Goal: Information Seeking & Learning: Learn about a topic

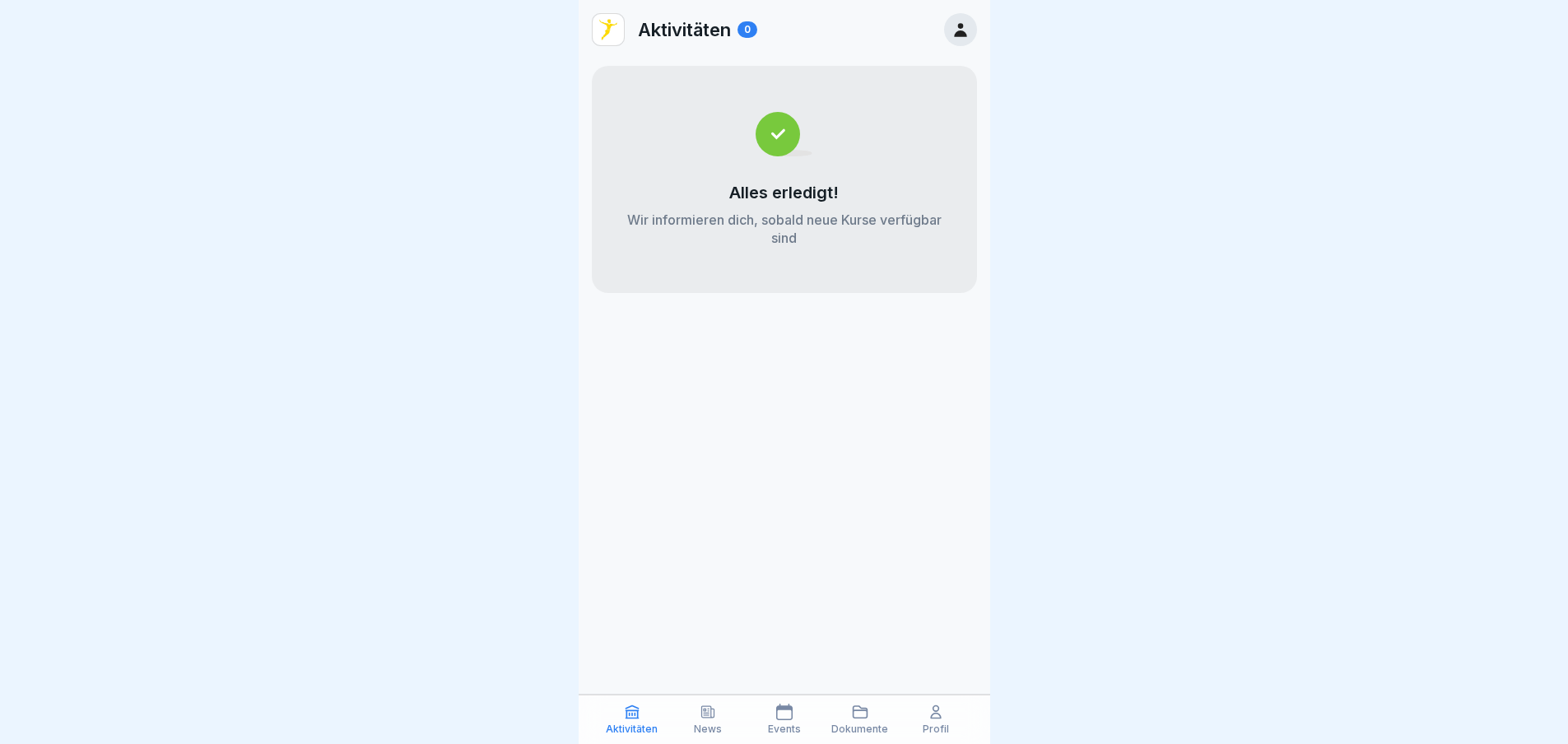
scroll to position [13, 0]
drag, startPoint x: 711, startPoint y: 714, endPoint x: 719, endPoint y: 696, distance: 19.7
click at [711, 713] on icon at bounding box center [708, 713] width 13 height 12
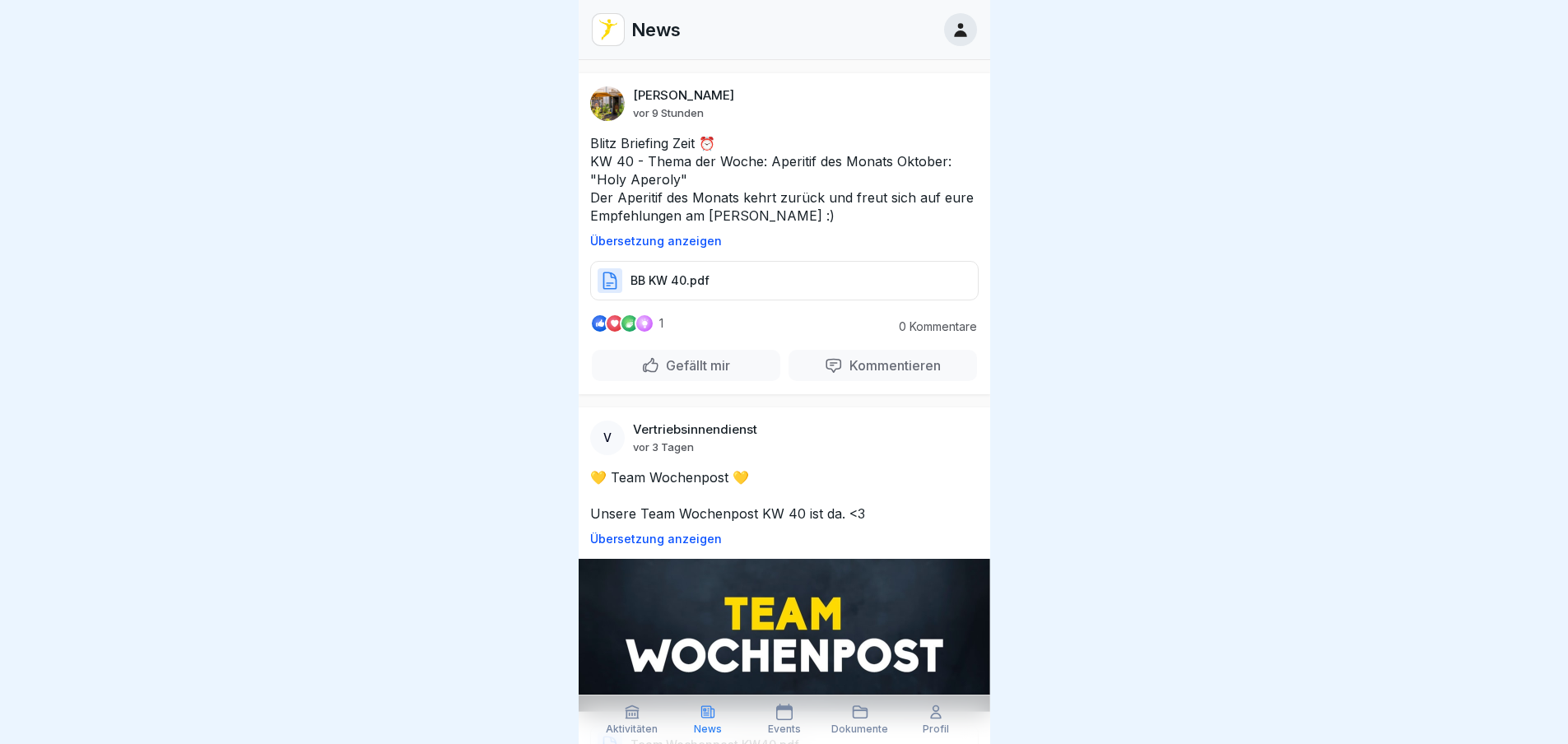
click at [854, 717] on icon at bounding box center [860, 713] width 17 height 17
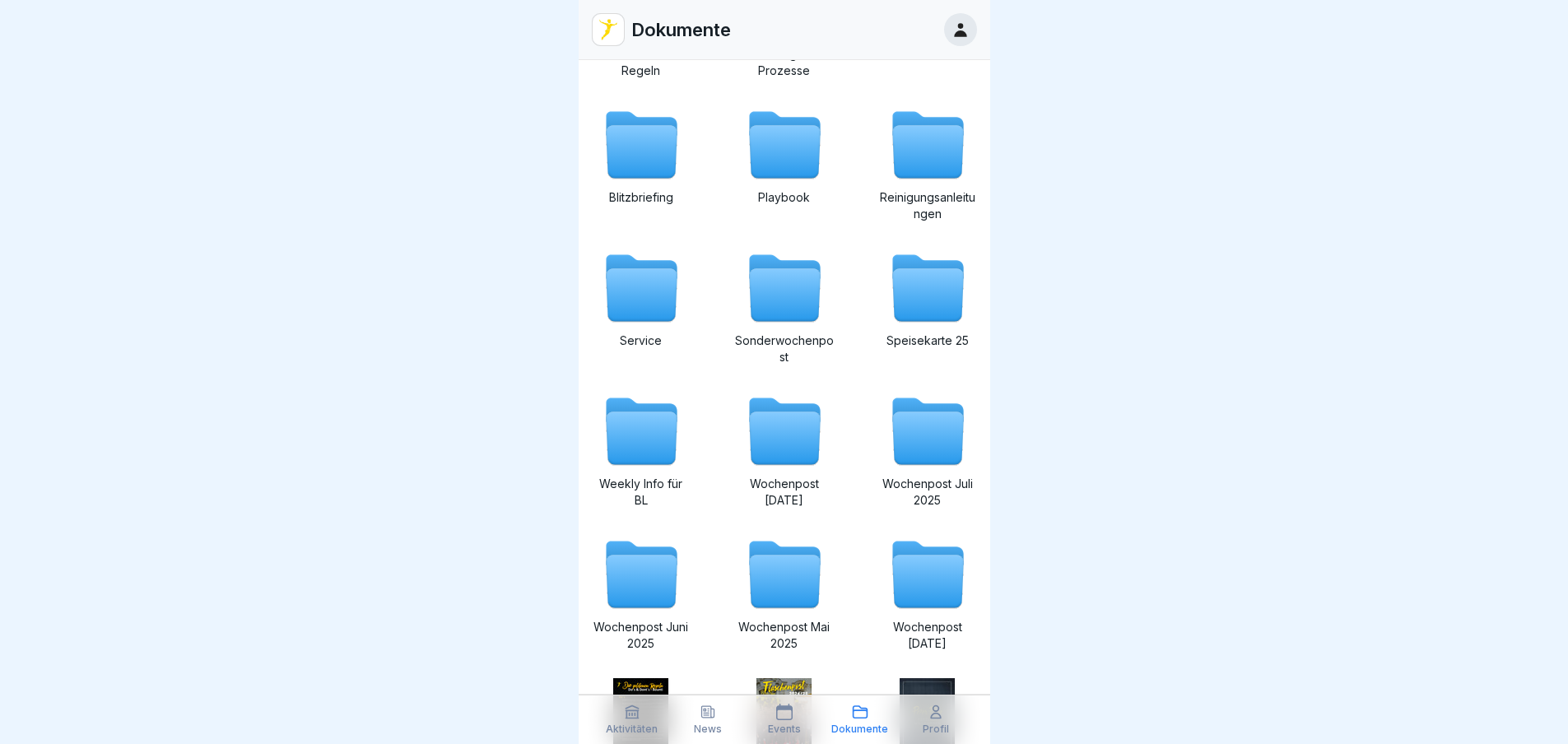
scroll to position [87, 0]
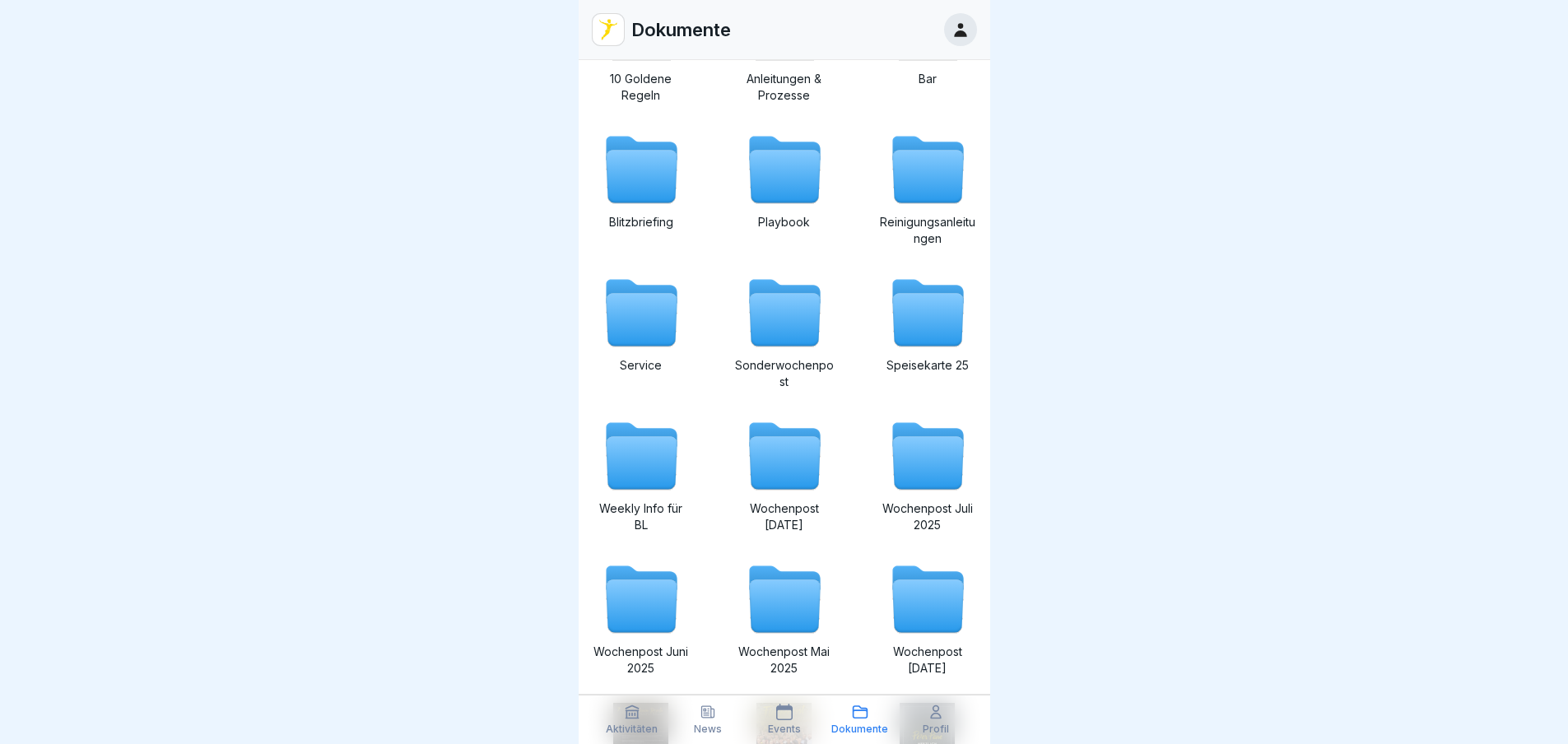
click at [795, 307] on icon at bounding box center [784, 320] width 71 height 53
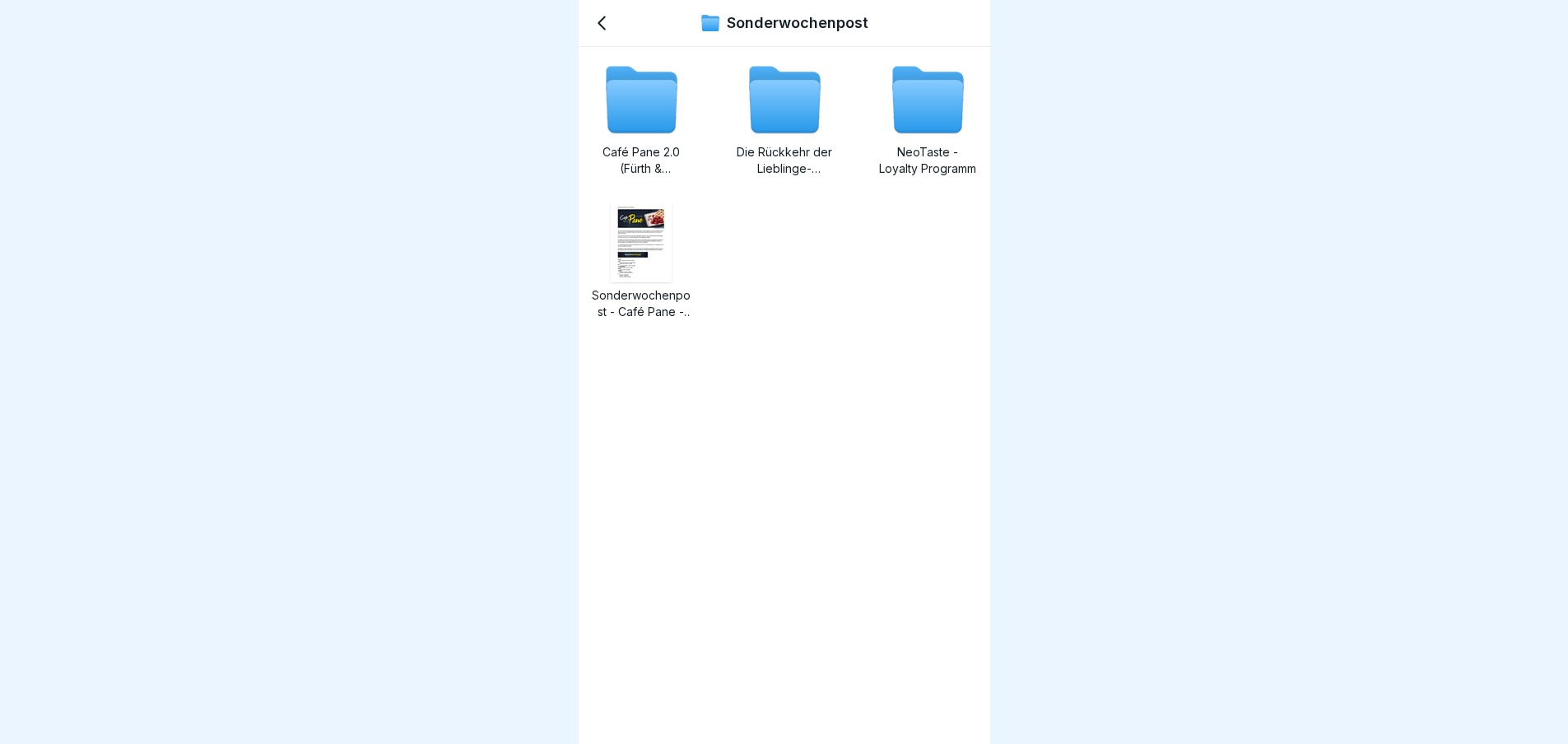
click at [785, 121] on icon at bounding box center [784, 107] width 71 height 53
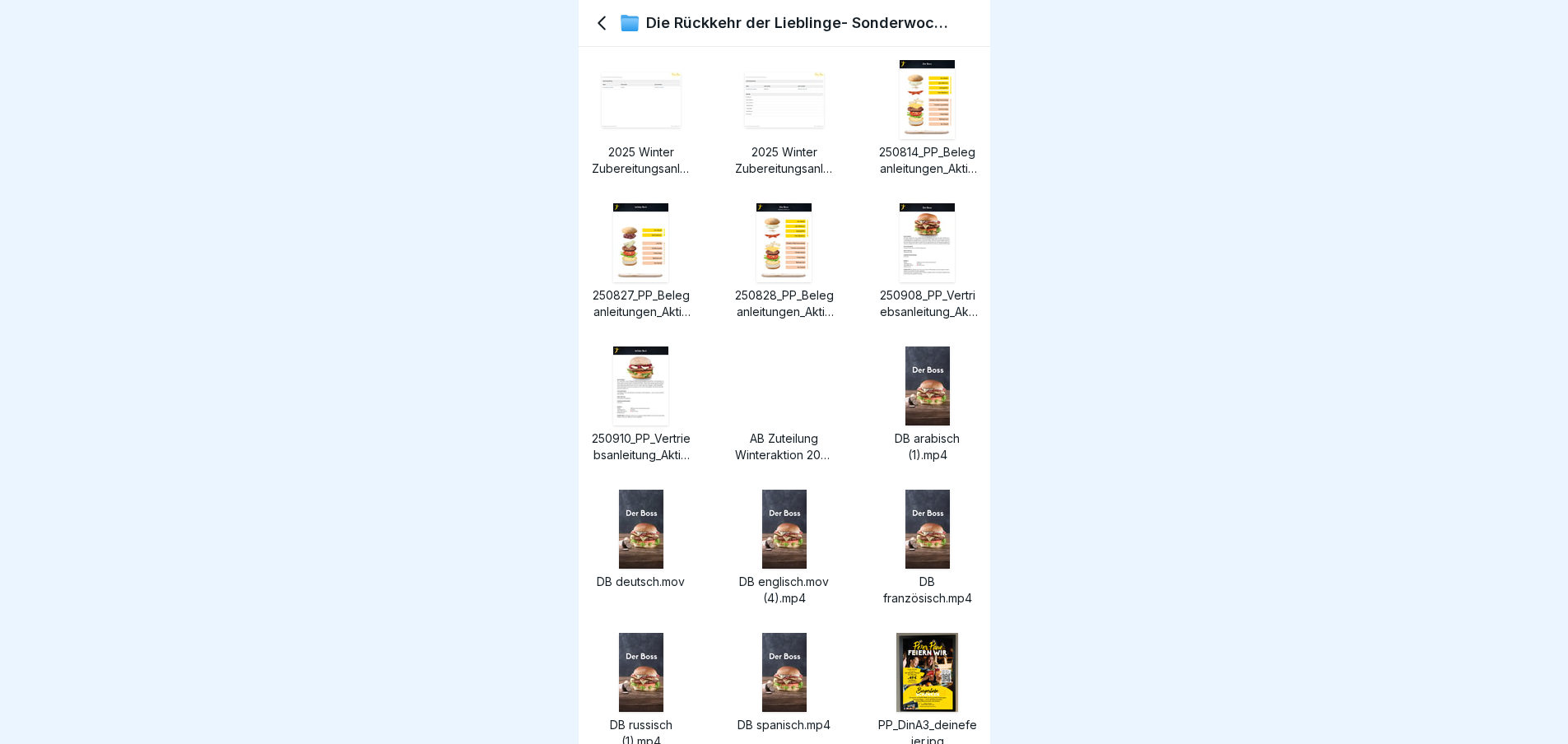
click at [933, 99] on img at bounding box center [926, 99] width 55 height 79
click at [931, 127] on img at bounding box center [926, 99] width 55 height 79
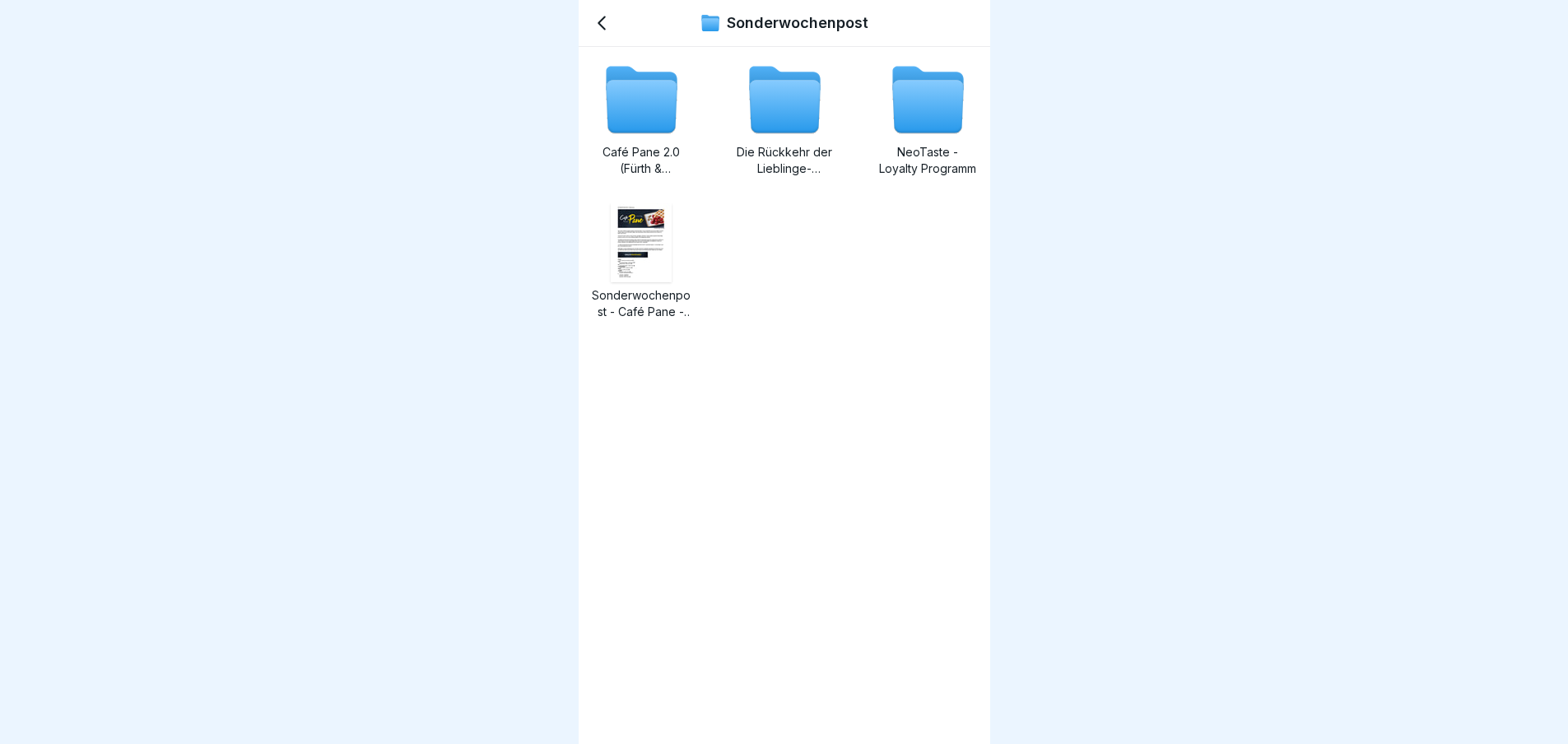
click at [653, 239] on img at bounding box center [641, 243] width 61 height 79
click at [702, 84] on div "Café Pane 2.0 (Fürth & Bleichenhof) Die Rückkehr der Lieblinge- Sonderwochenpos…" at bounding box center [784, 227] width 385 height 336
click at [777, 119] on icon at bounding box center [784, 107] width 71 height 53
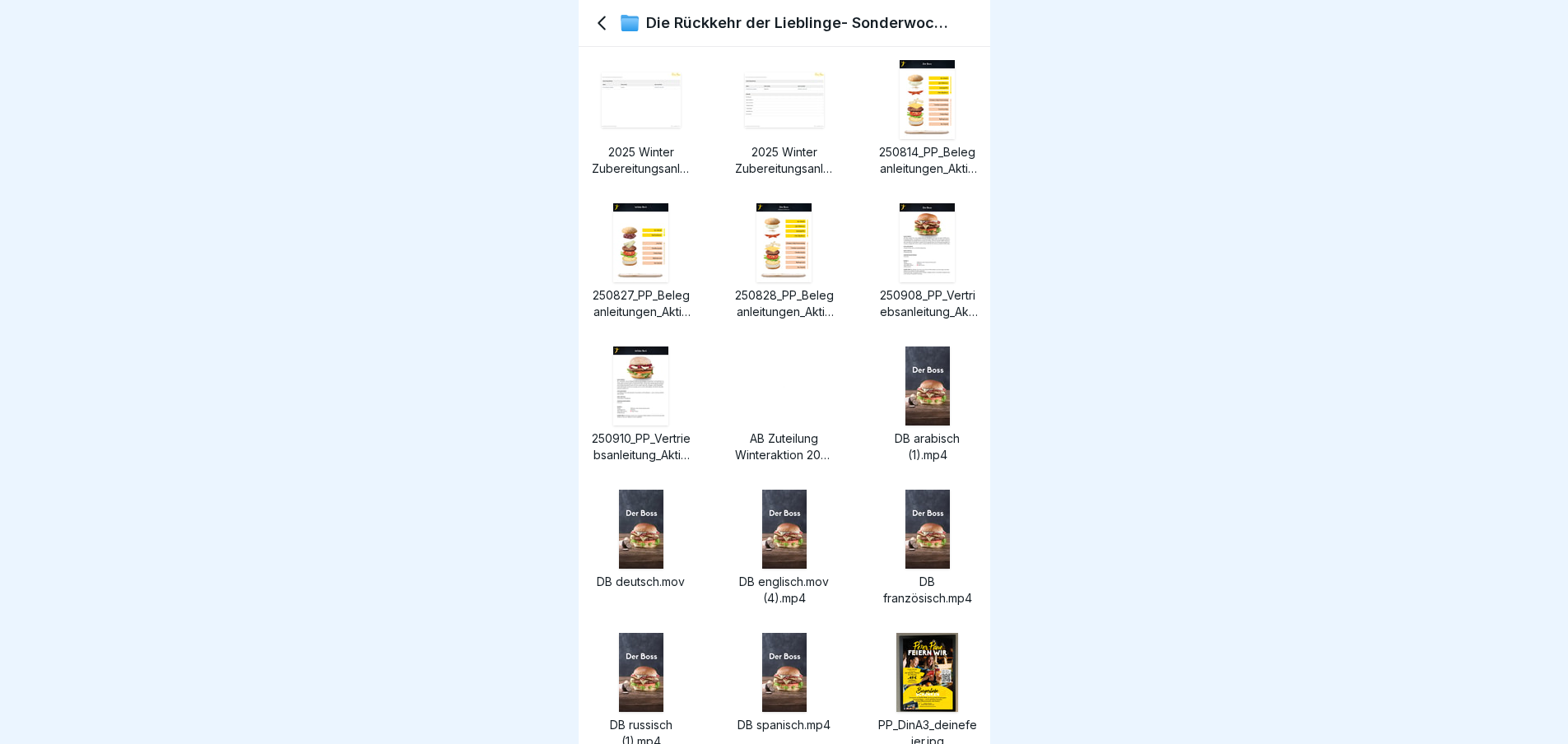
click at [899, 115] on img at bounding box center [926, 99] width 55 height 79
click at [594, 19] on icon at bounding box center [601, 23] width 19 height 19
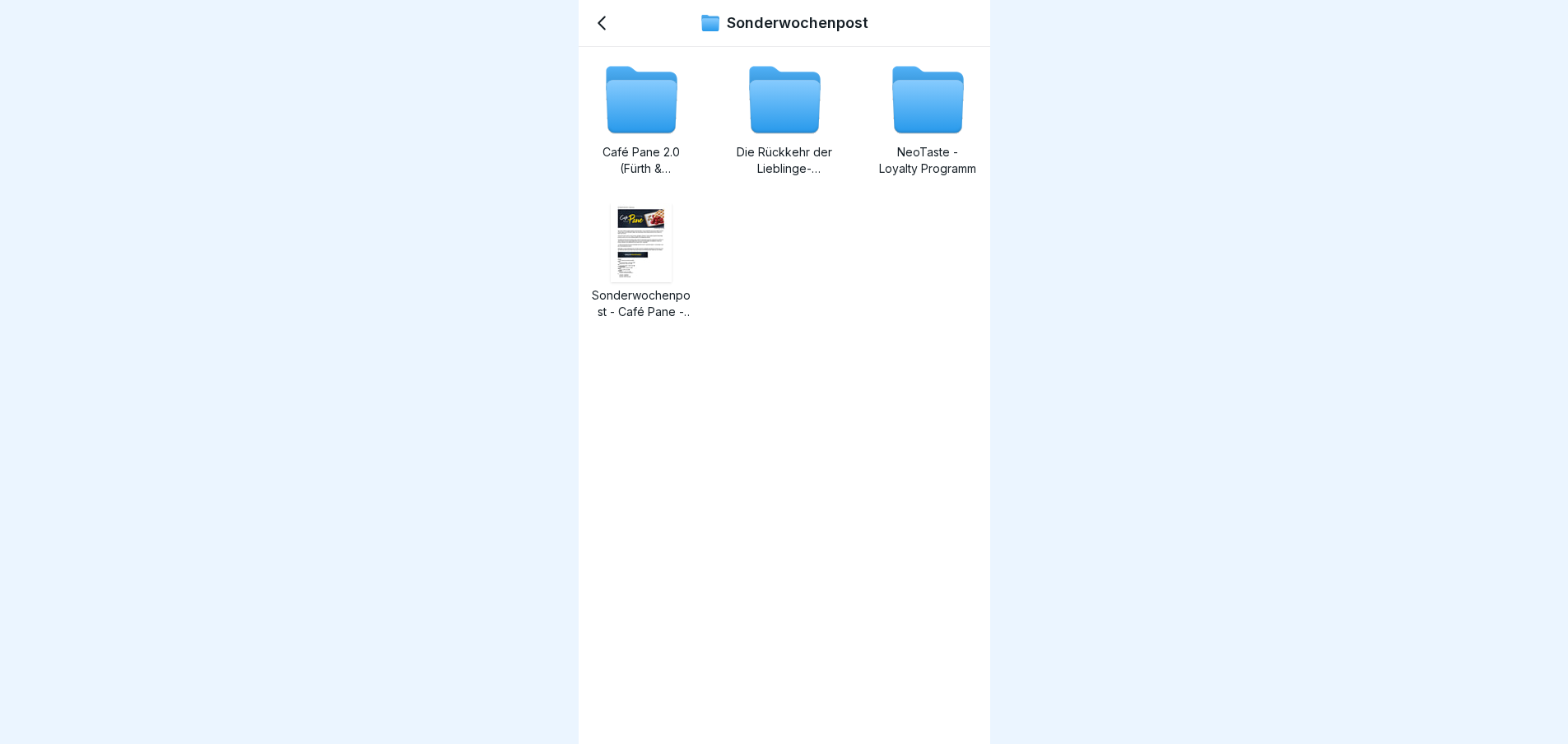
click at [611, 22] on div "Sonderwochenpost" at bounding box center [784, 24] width 412 height 47
click at [604, 24] on icon at bounding box center [601, 23] width 19 height 19
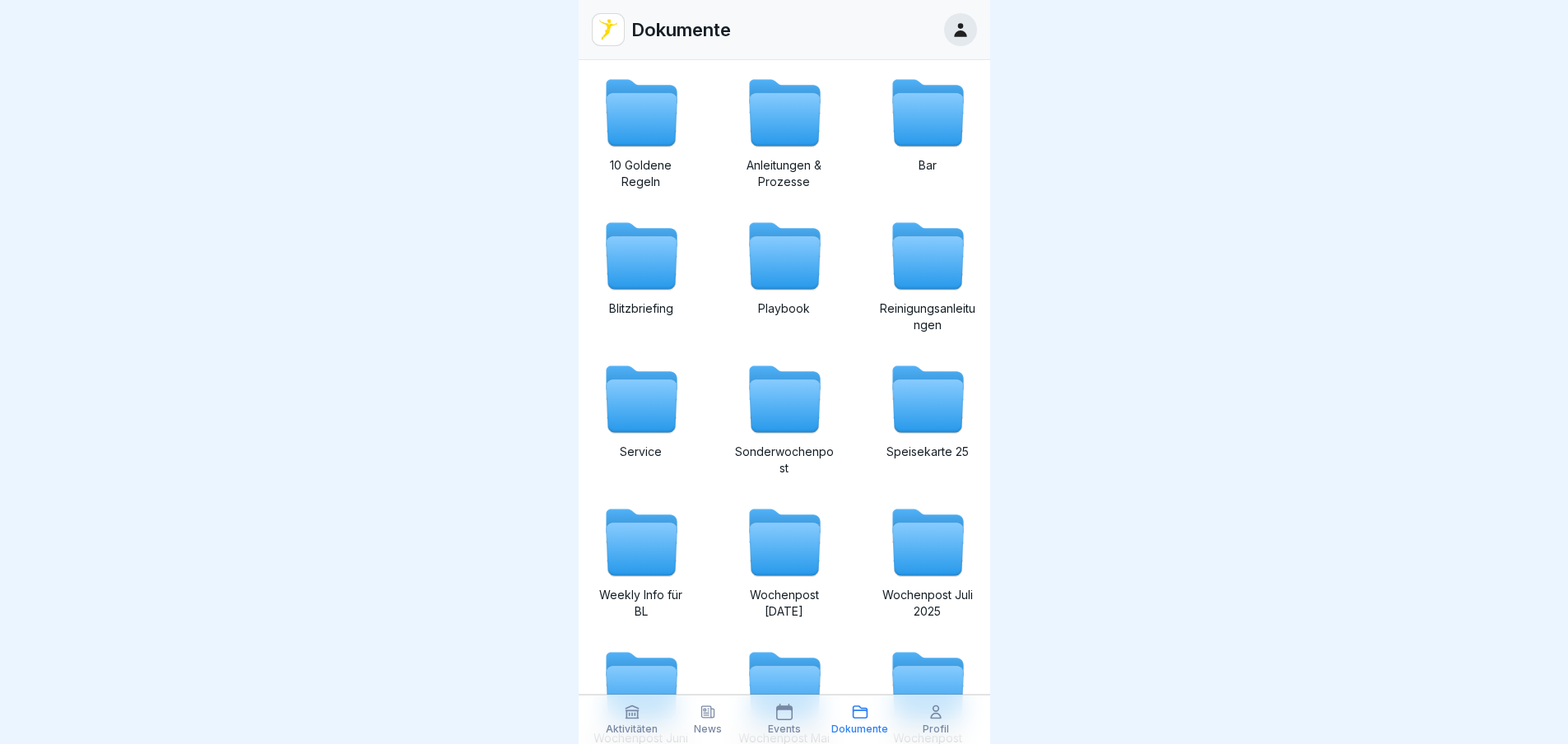
click at [604, 24] on img at bounding box center [608, 29] width 31 height 31
click at [712, 725] on p "News" at bounding box center [707, 730] width 28 height 12
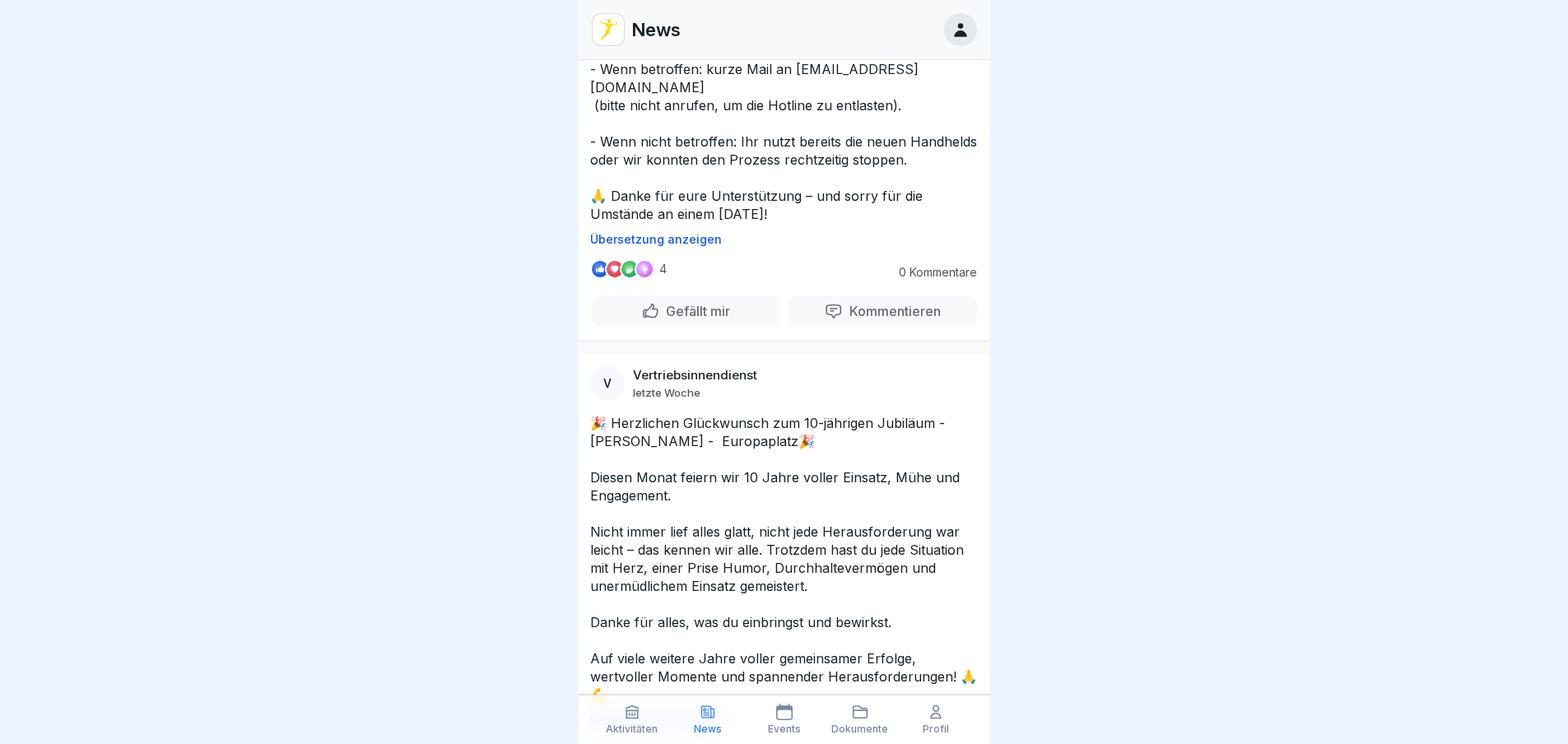
scroll to position [3294, 0]
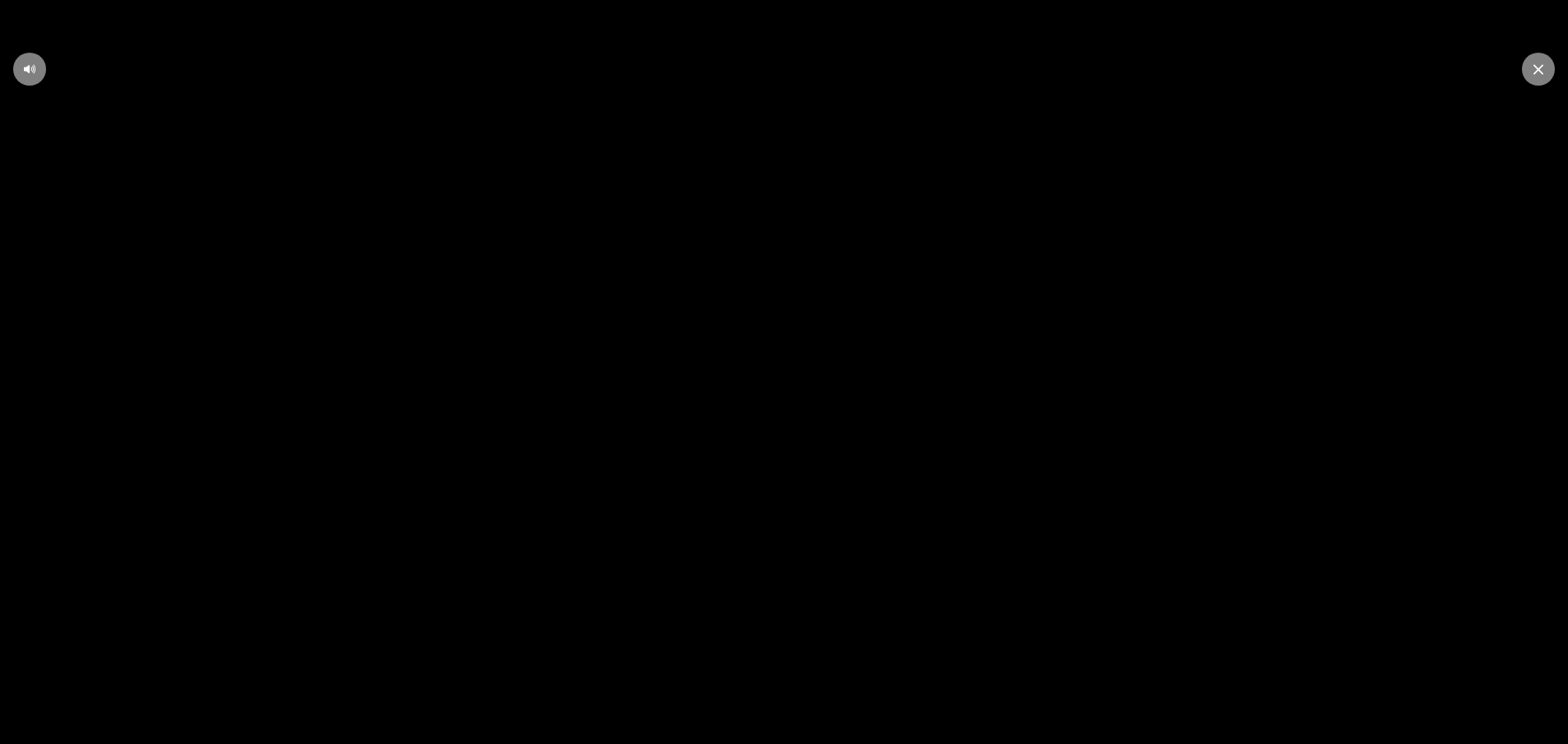
click at [1533, 66] on icon at bounding box center [1539, 69] width 10 height 11
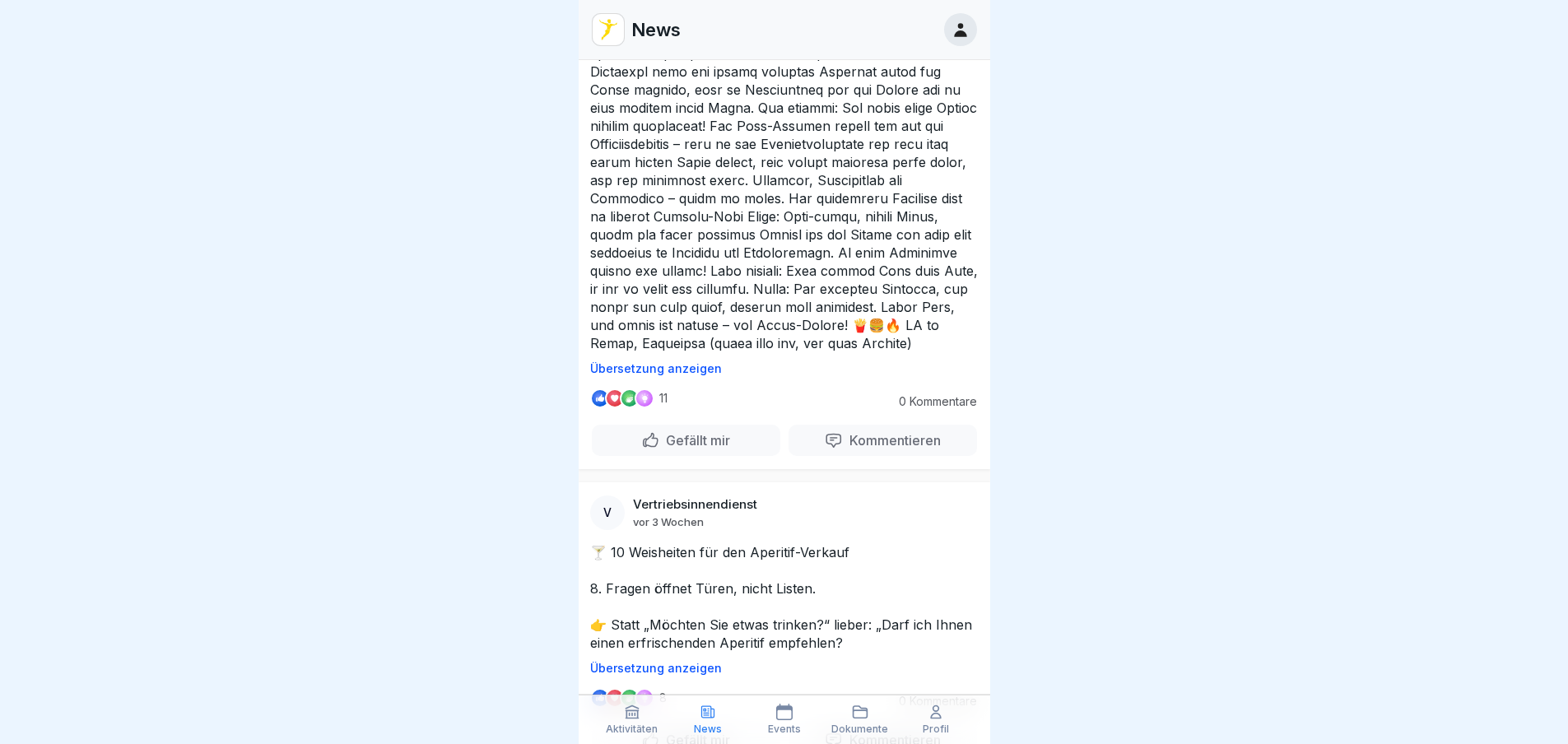
scroll to position [16281, 0]
